Goal: Navigation & Orientation: Find specific page/section

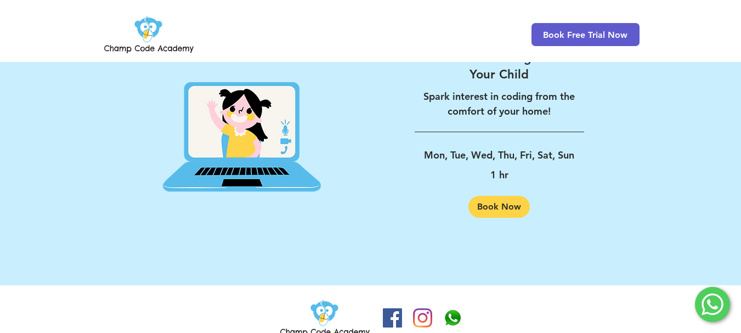
scroll to position [1830, 0]
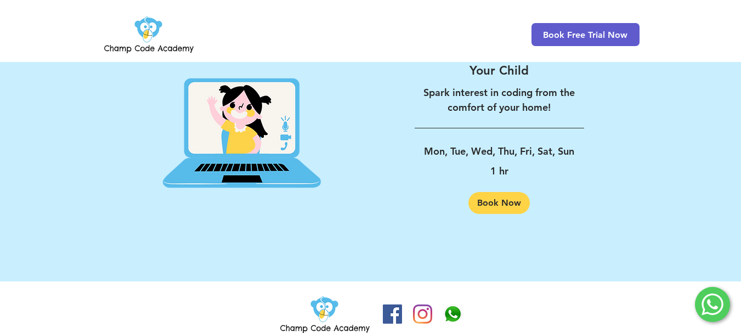
drag, startPoint x: 745, startPoint y: 31, endPoint x: 729, endPoint y: 317, distance: 285.8
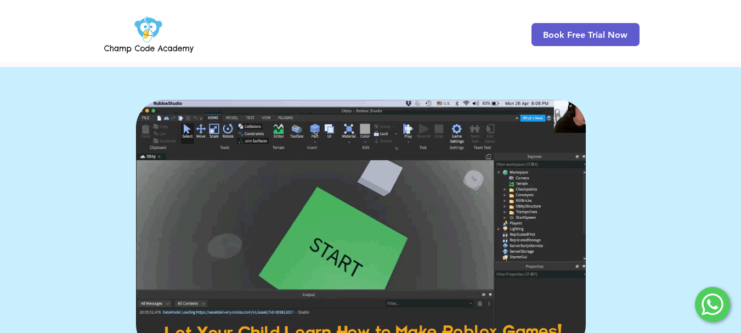
scroll to position [0, 0]
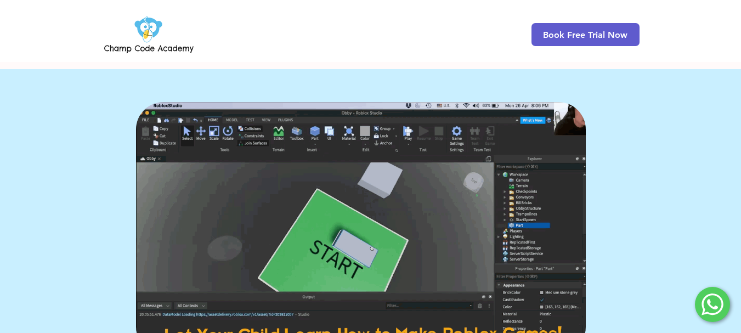
click at [148, 27] on img at bounding box center [149, 34] width 94 height 43
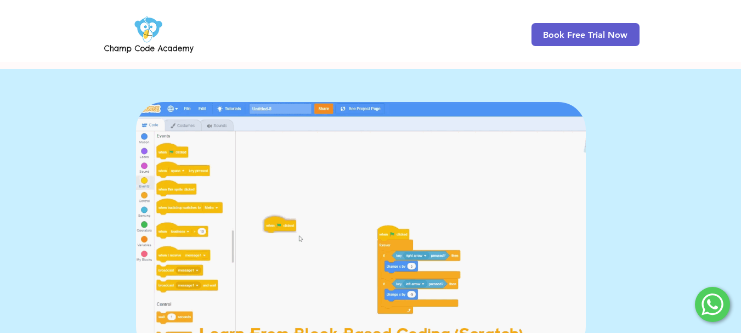
click at [131, 28] on img at bounding box center [149, 34] width 94 height 43
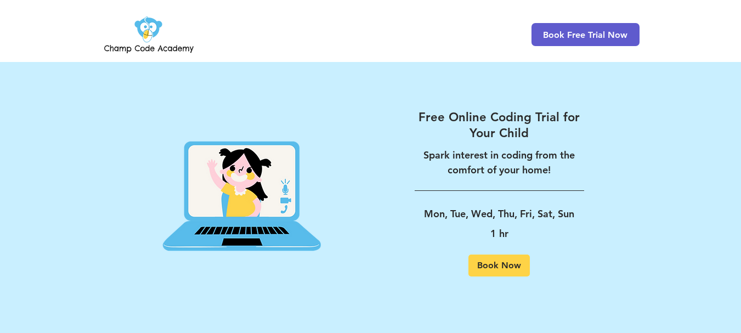
scroll to position [2142, 0]
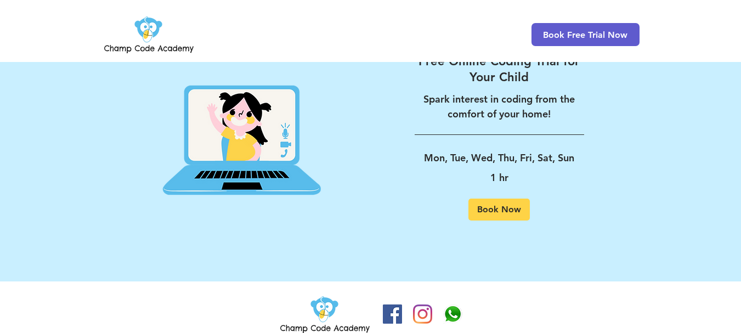
click at [329, 294] on img at bounding box center [325, 314] width 94 height 43
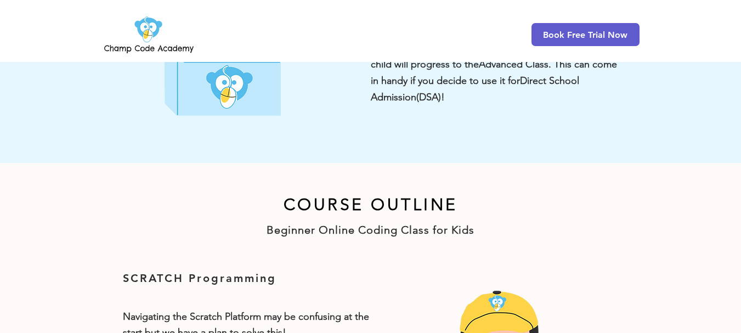
scroll to position [0, 0]
